Goal: Information Seeking & Learning: Learn about a topic

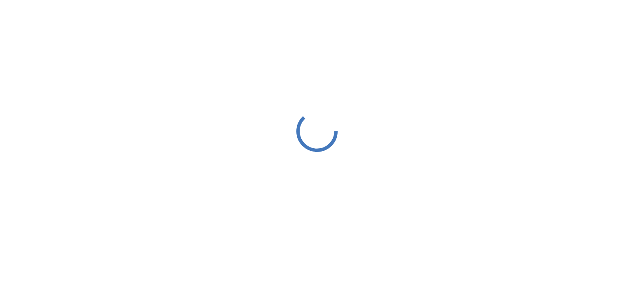
click at [300, 92] on div at bounding box center [317, 131] width 634 height 262
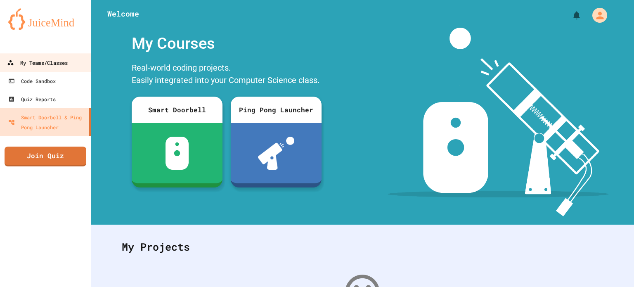
click at [50, 59] on div "My Teams/Classes" at bounding box center [37, 63] width 61 height 10
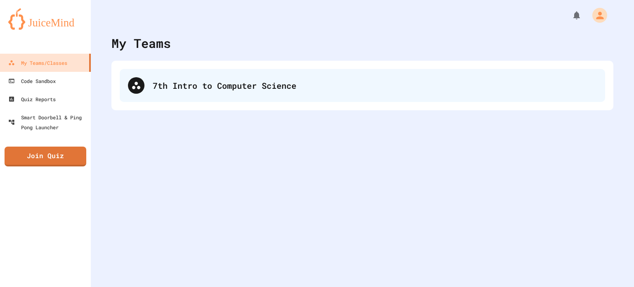
click at [159, 97] on div "7th Intro to Computer Science" at bounding box center [362, 85] width 485 height 33
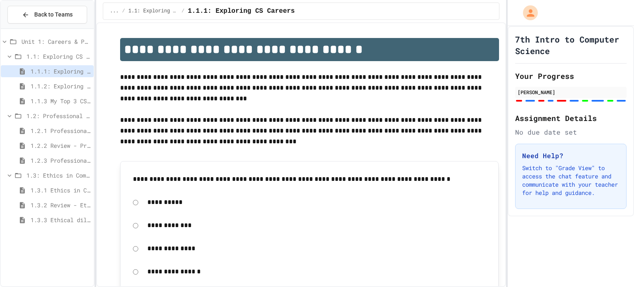
click at [31, 217] on span "1.3.3 Ethical dilemma reflections" at bounding box center [61, 219] width 60 height 9
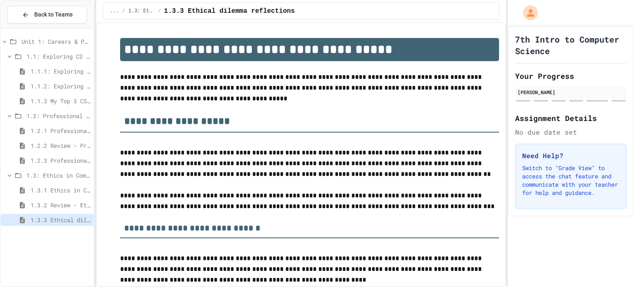
click at [63, 205] on span "1.3.2 Review - Ethics in Computer Science" at bounding box center [61, 205] width 60 height 9
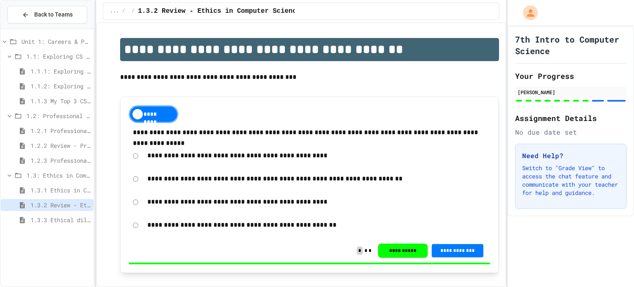
click at [62, 222] on span "1.3.3 Ethical dilemma reflections" at bounding box center [61, 219] width 60 height 9
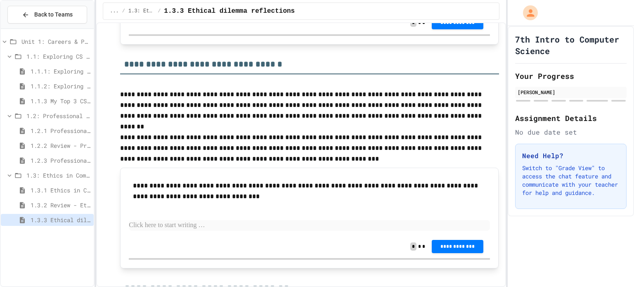
scroll to position [1239, 0]
